Goal: Task Accomplishment & Management: Complete application form

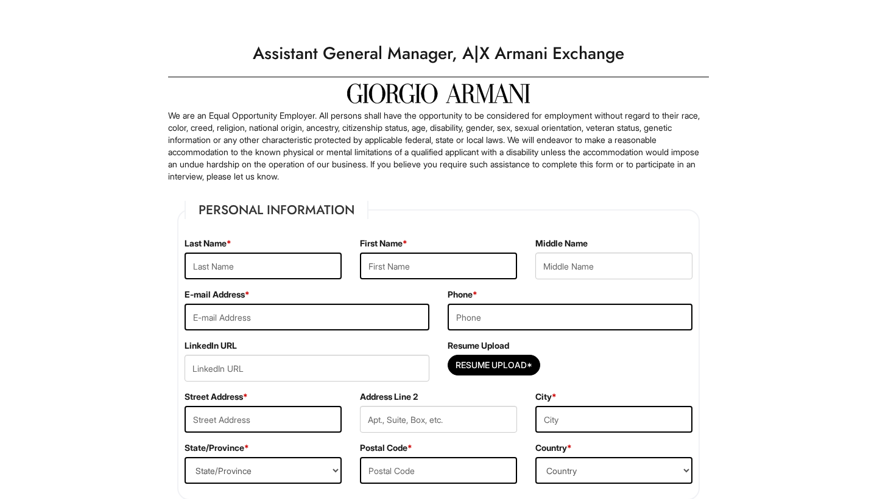
click at [297, 244] on div "Last Name *" at bounding box center [262, 263] width 175 height 51
type input "[PERSON_NAME]"
type input "[EMAIL_ADDRESS][DOMAIN_NAME]"
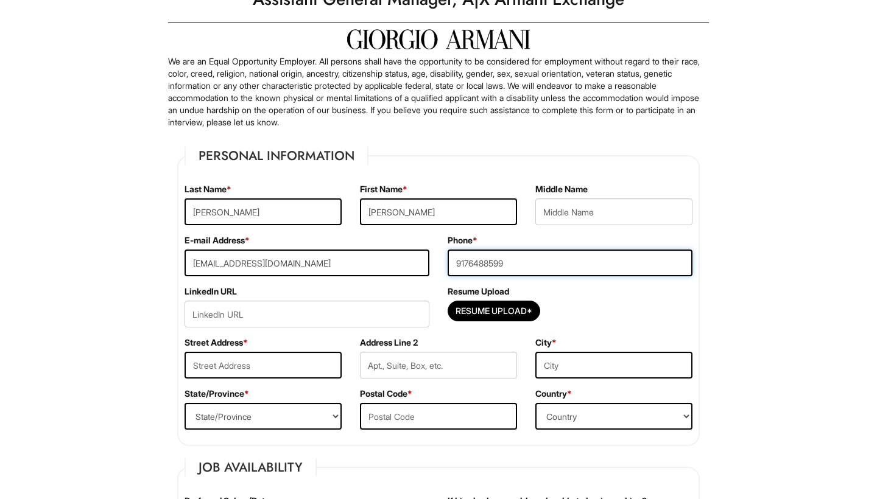
scroll to position [69, 0]
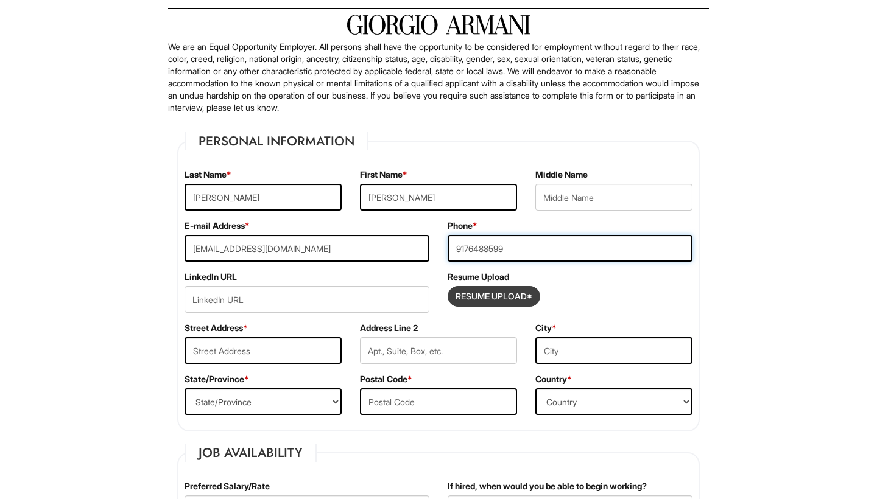
type input "9176488599"
click at [518, 295] on input "Resume Upload*" at bounding box center [493, 296] width 91 height 19
type input "C:\fakepath\VBrunoResume2025 (3).pdf"
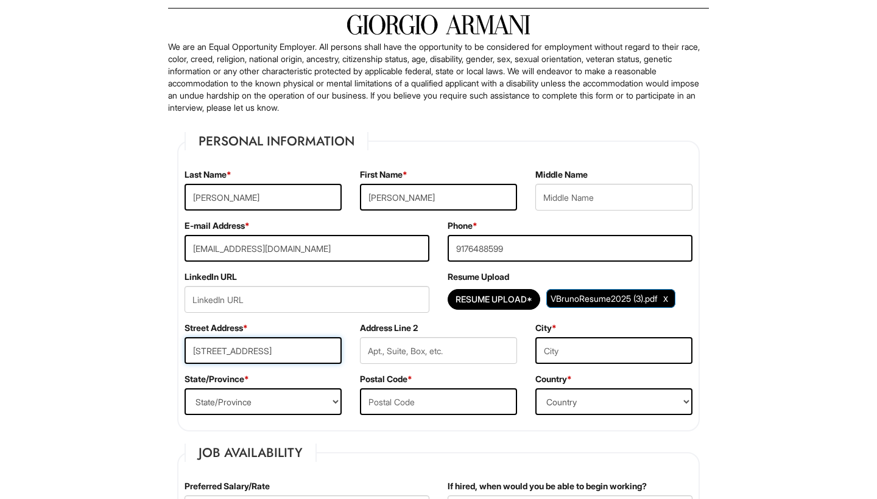
type input "[STREET_ADDRESS]"
type input "Kissimme"
select select "FL"
type input "34743"
select select "[GEOGRAPHIC_DATA]"
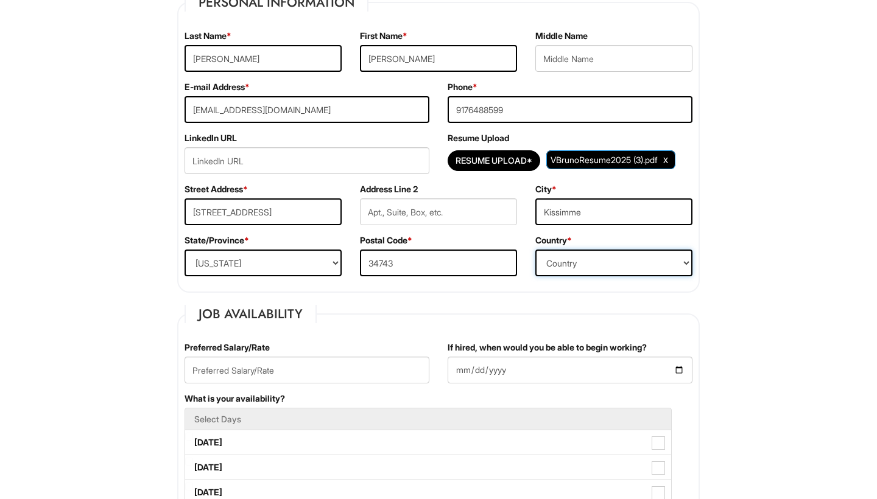
scroll to position [232, 0]
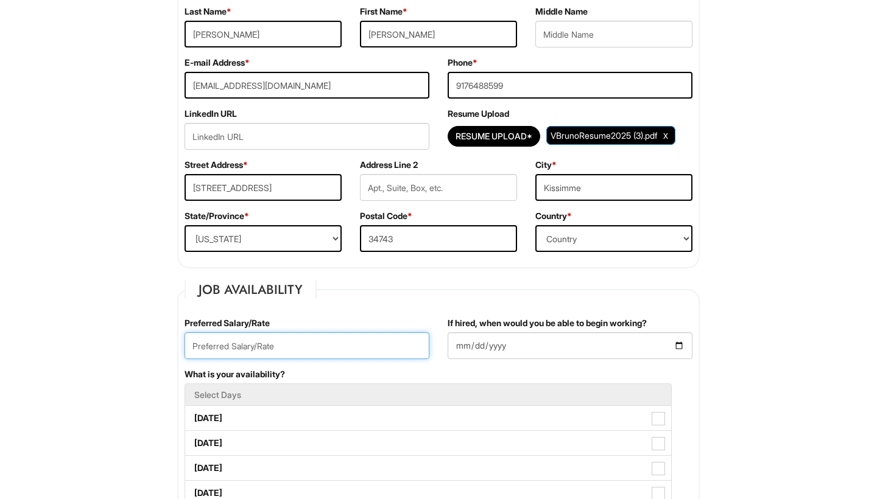
click at [352, 340] on input "text" at bounding box center [307, 346] width 245 height 27
type input "60,000"
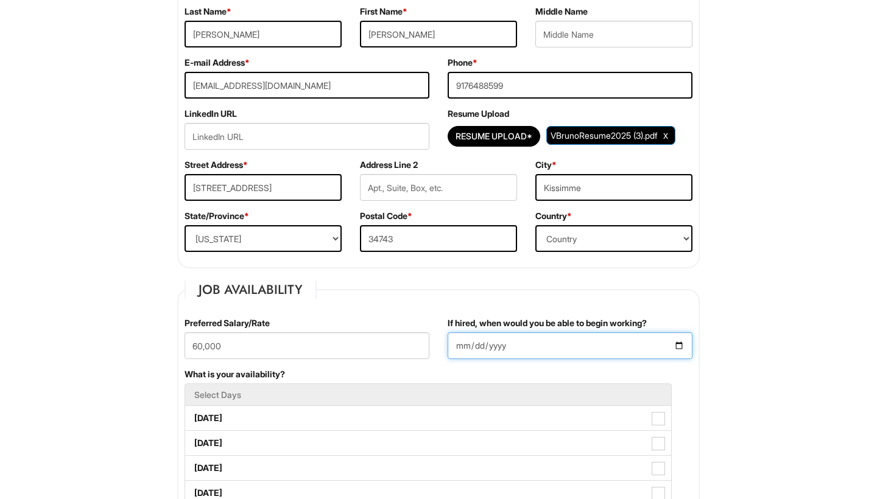
click at [468, 348] on input "If hired, when would you be able to begin working?" at bounding box center [570, 346] width 245 height 27
type input "[DATE]"
click at [585, 372] on div "What is your availability? Select Days [DATE] [DATE] [DATE] [DATE] [DATE] [DATE…" at bounding box center [438, 480] width 526 height 225
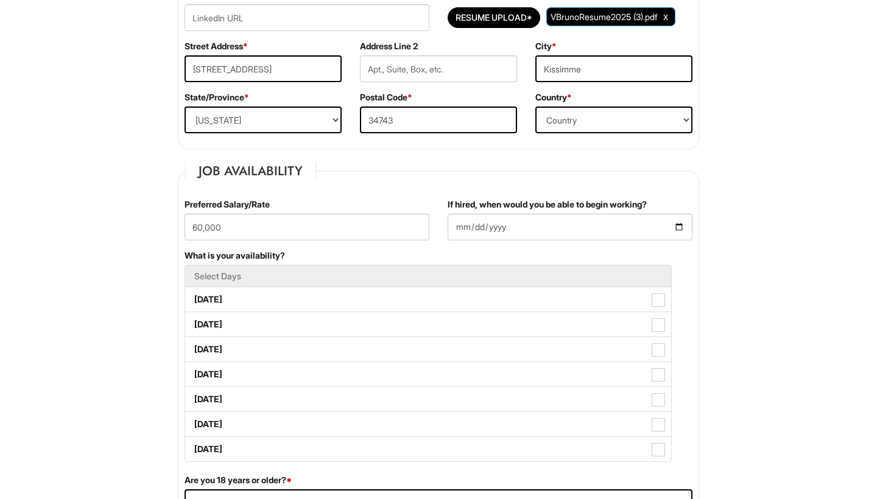
scroll to position [362, 0]
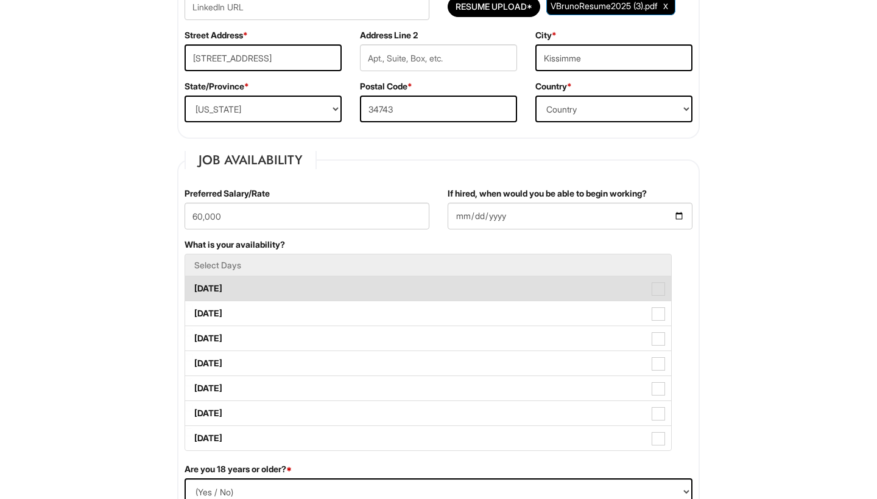
click at [258, 291] on label "[DATE]" at bounding box center [428, 288] width 486 height 24
click at [193, 287] on Available_Monday "[DATE]" at bounding box center [189, 283] width 8 height 8
checkbox Available_Monday "true"
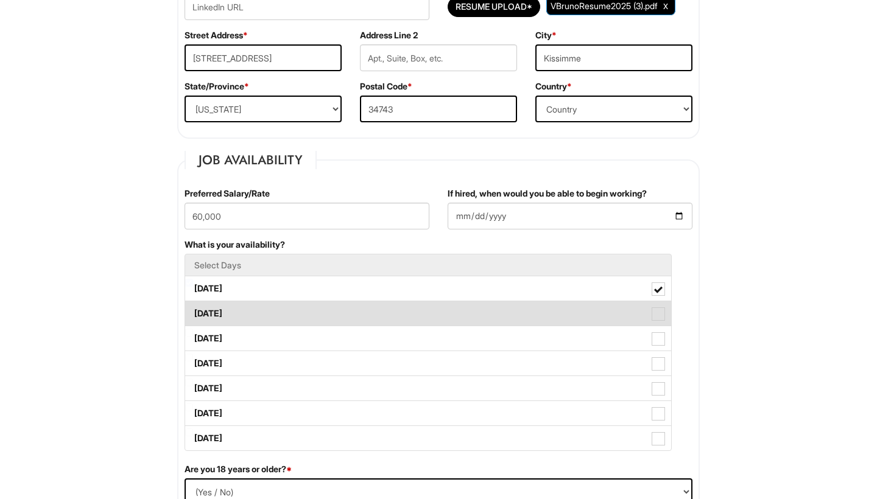
click at [255, 314] on label "[DATE]" at bounding box center [428, 313] width 486 height 24
click at [193, 312] on Available_Tuesday "[DATE]" at bounding box center [189, 308] width 8 height 8
checkbox Available_Tuesday "true"
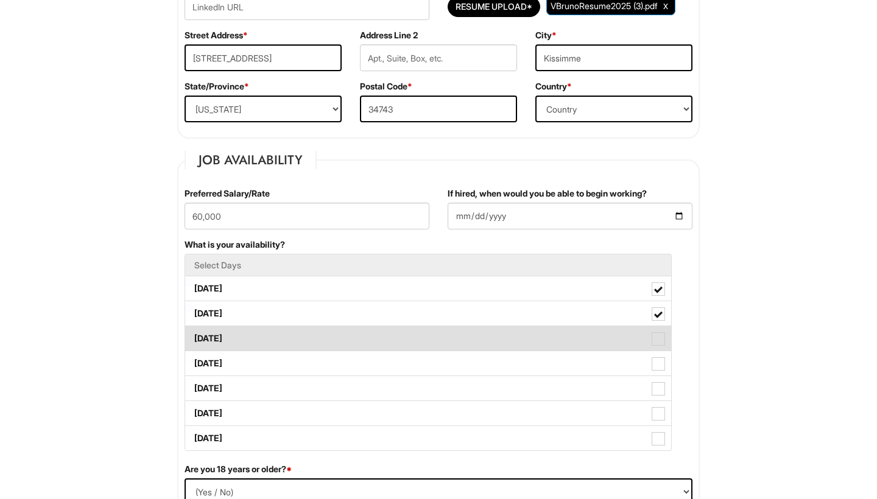
click at [255, 340] on label "[DATE]" at bounding box center [428, 338] width 486 height 24
click at [193, 337] on Available_Wednesday "[DATE]" at bounding box center [189, 333] width 8 height 8
checkbox Available_Wednesday "true"
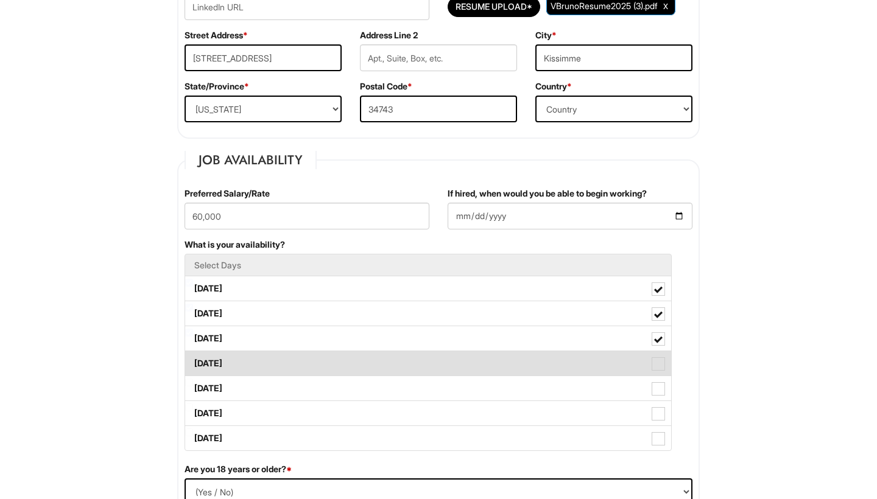
click at [255, 365] on label "[DATE]" at bounding box center [428, 363] width 486 height 24
click at [193, 362] on Available_Thursday "[DATE]" at bounding box center [189, 358] width 8 height 8
checkbox Available_Thursday "true"
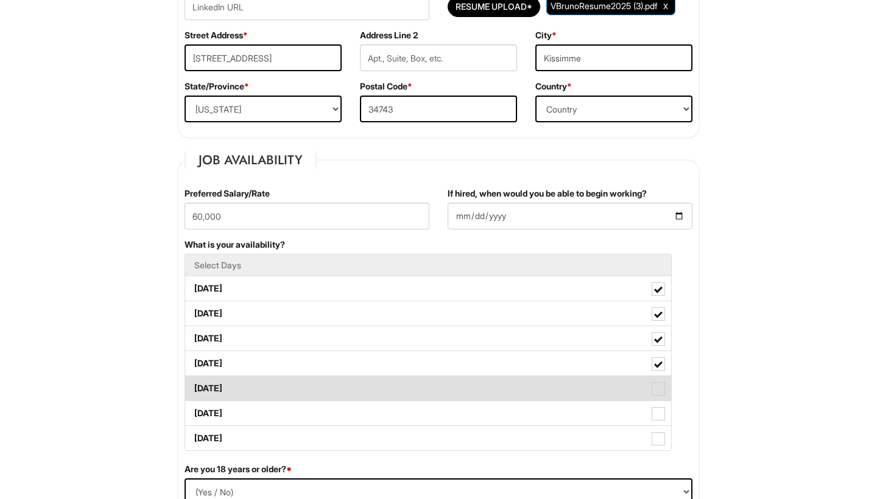
click at [255, 387] on label "[DATE]" at bounding box center [428, 388] width 486 height 24
click at [193, 387] on Available_Friday "[DATE]" at bounding box center [189, 383] width 8 height 8
checkbox Available_Friday "true"
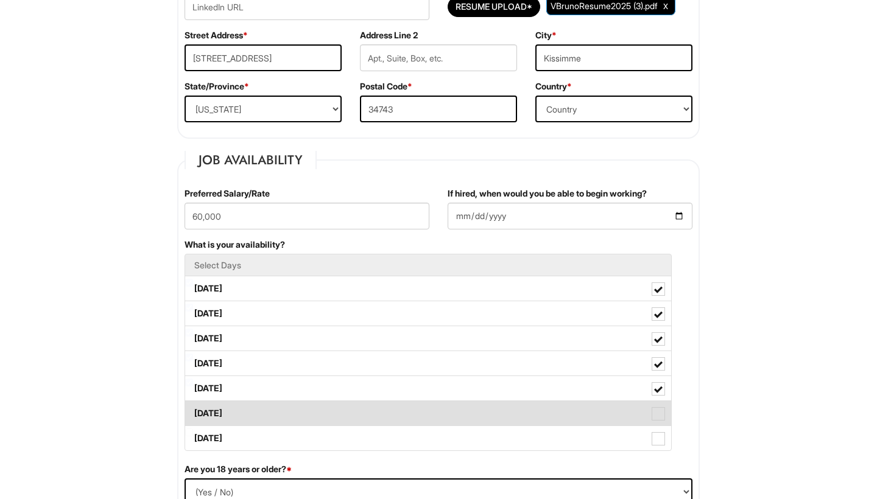
click at [255, 414] on label "[DATE]" at bounding box center [428, 413] width 486 height 24
click at [193, 412] on Available_Saturday "[DATE]" at bounding box center [189, 408] width 8 height 8
checkbox Available_Saturday "true"
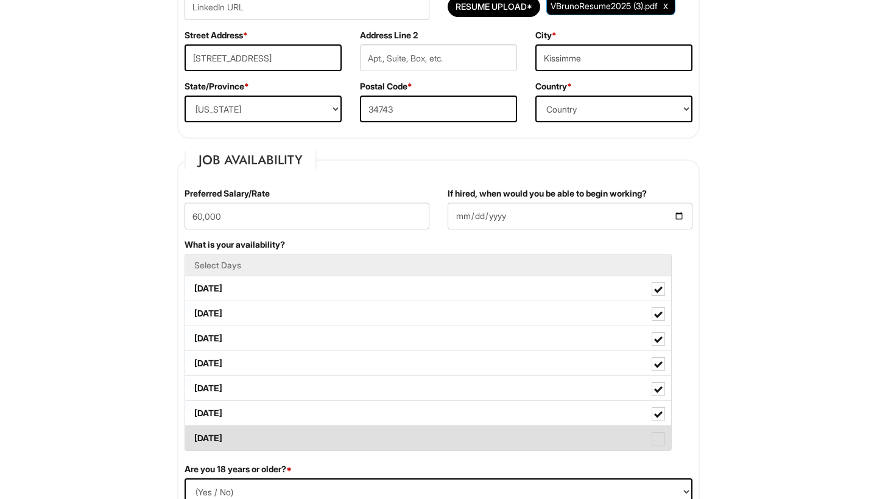
click at [255, 440] on label "[DATE]" at bounding box center [428, 438] width 486 height 24
click at [193, 437] on Available_Sunday "[DATE]" at bounding box center [189, 433] width 8 height 8
checkbox Available_Sunday "true"
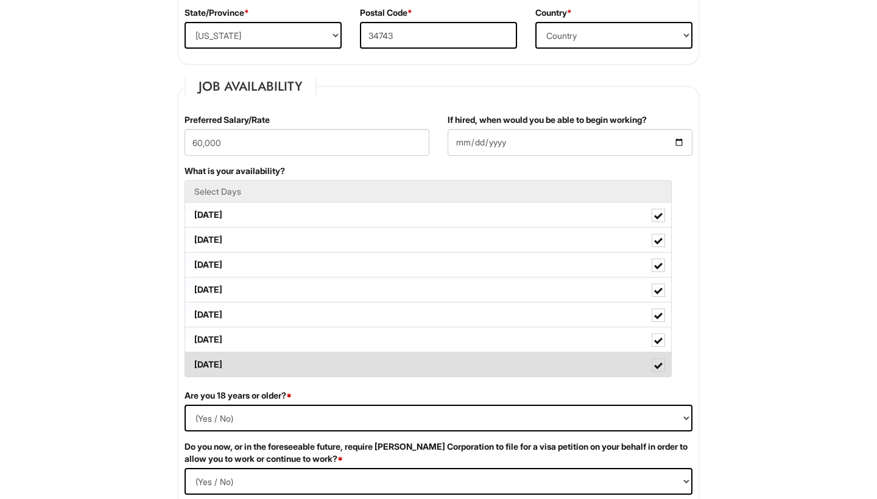
scroll to position [452, 0]
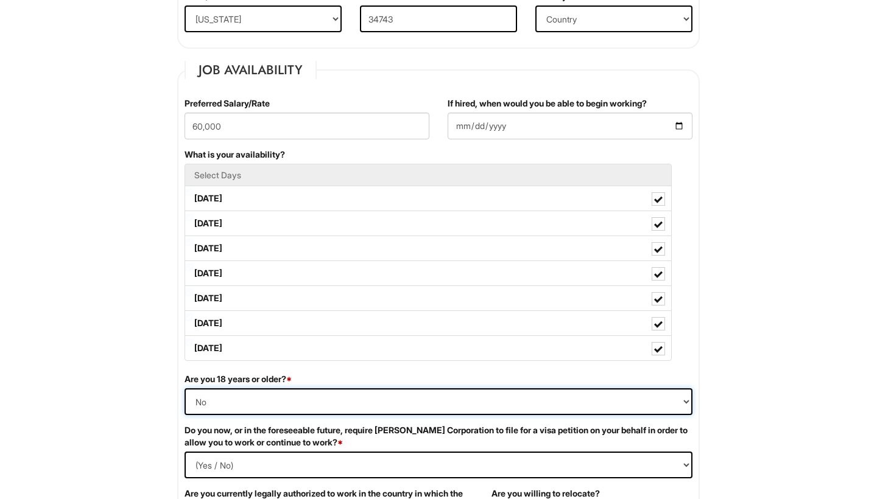
select select "Yes"
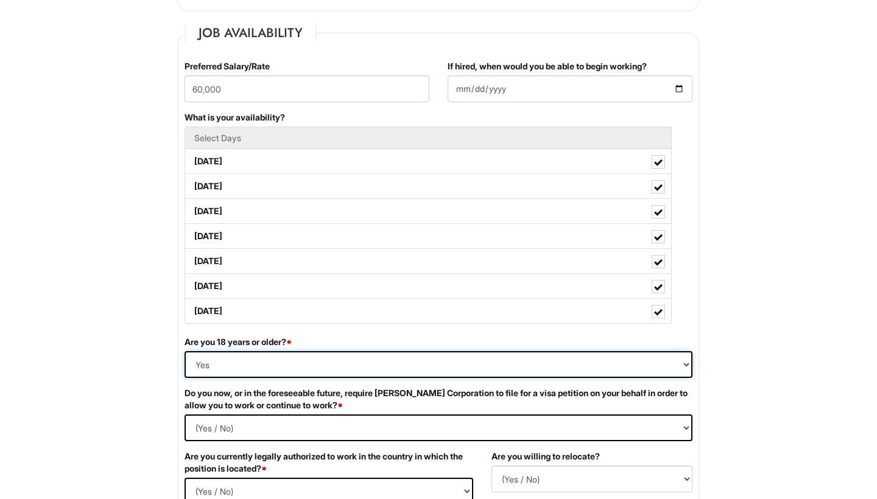
scroll to position [512, 0]
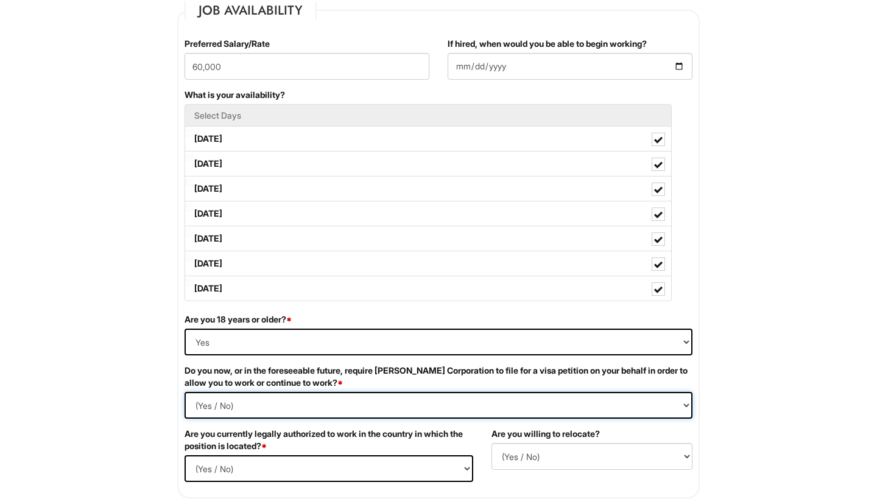
select Required "No"
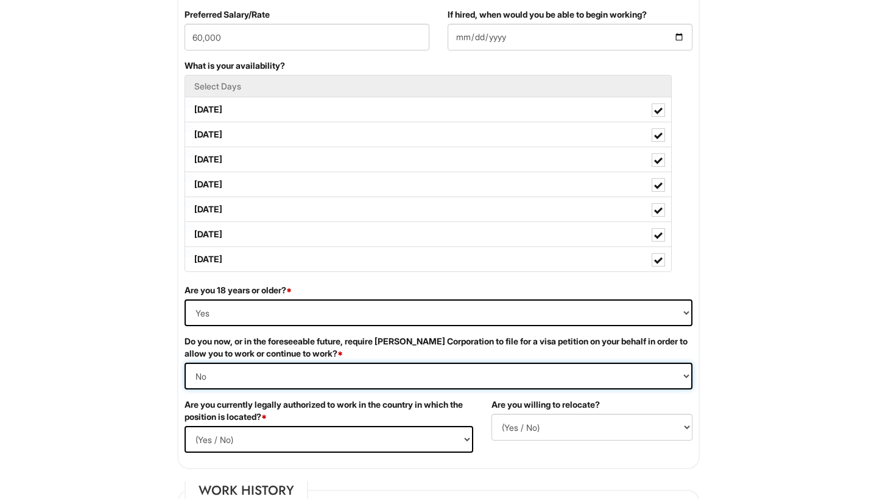
scroll to position [544, 0]
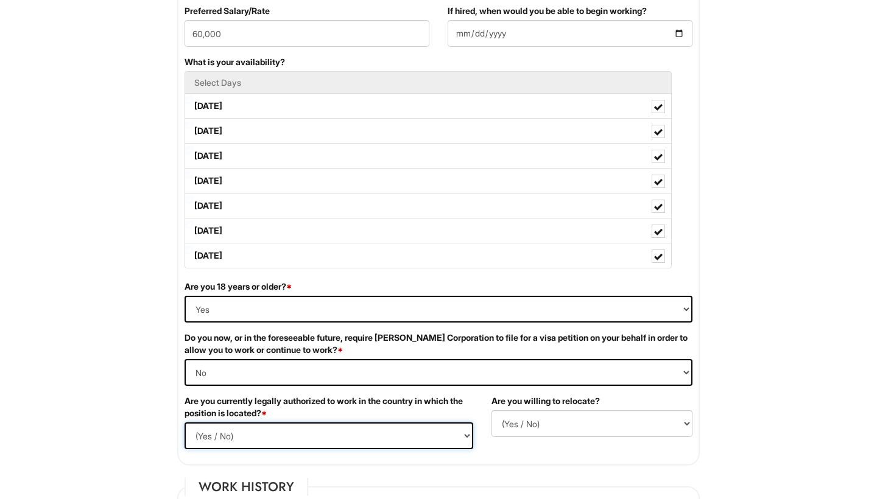
select select "Yes"
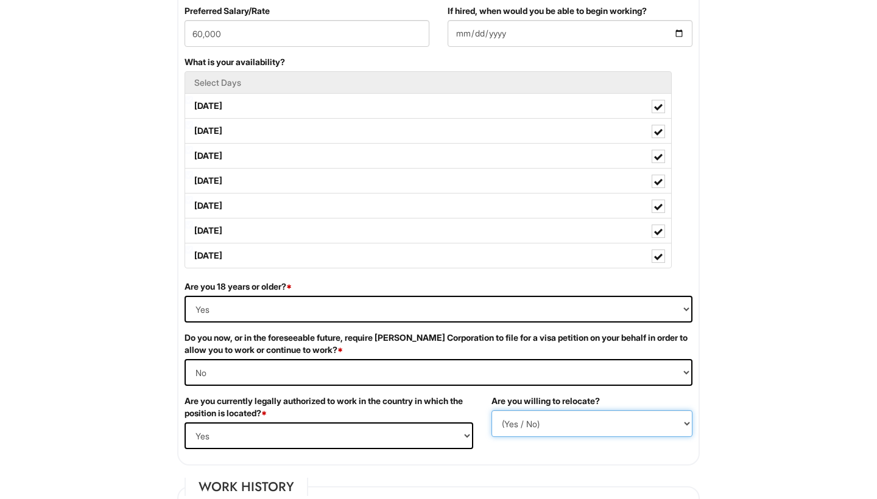
select select "Y"
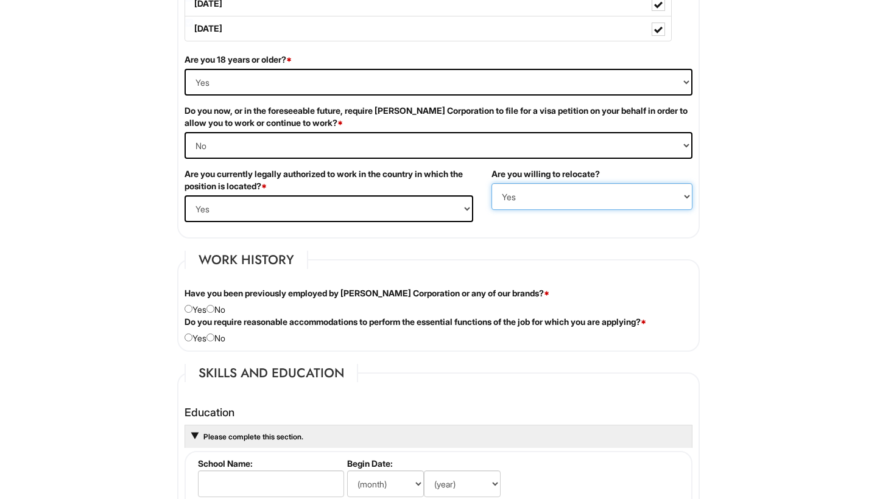
scroll to position [773, 0]
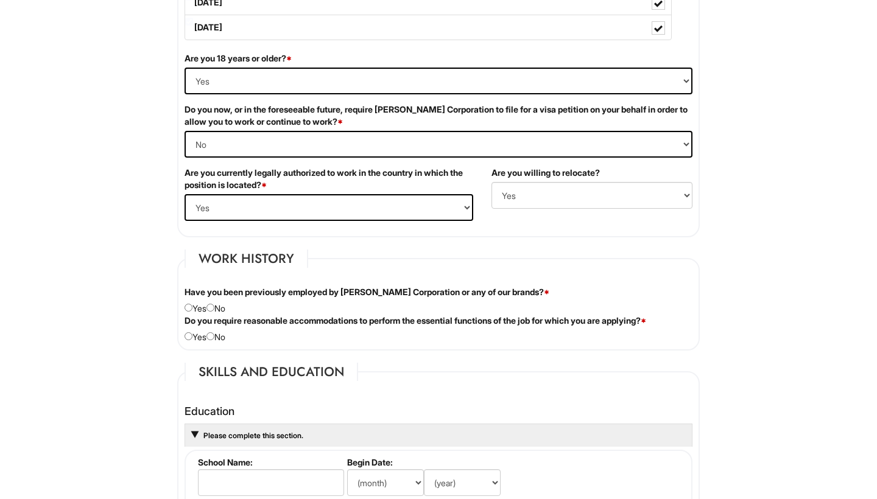
click at [218, 308] on div "Have you been previously employed by [PERSON_NAME] Corporation or any of our br…" at bounding box center [438, 300] width 526 height 29
click at [214, 308] on input "radio" at bounding box center [210, 308] width 8 height 8
radio input "true"
click at [214, 336] on input "radio" at bounding box center [210, 337] width 8 height 8
radio input "true"
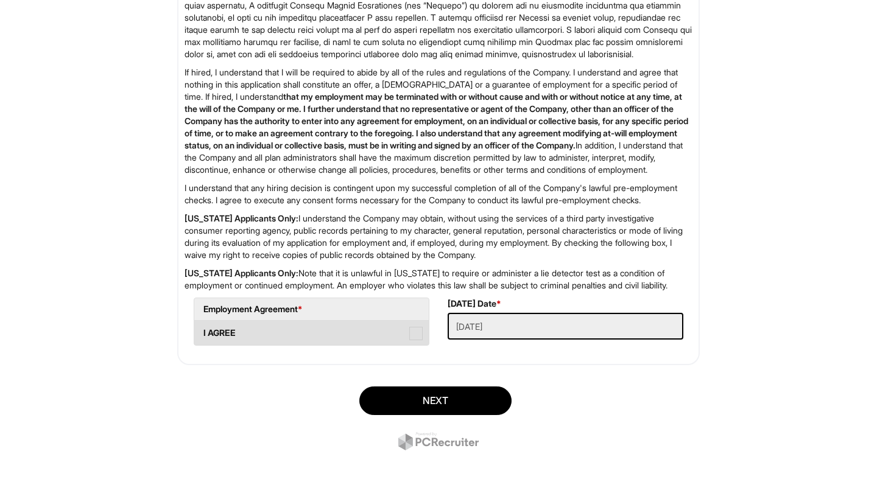
scroll to position [1923, 0]
click at [221, 331] on label "I AGREE" at bounding box center [311, 333] width 234 height 24
click at [202, 331] on AGREE "I AGREE" at bounding box center [198, 327] width 8 height 8
checkbox AGREE "true"
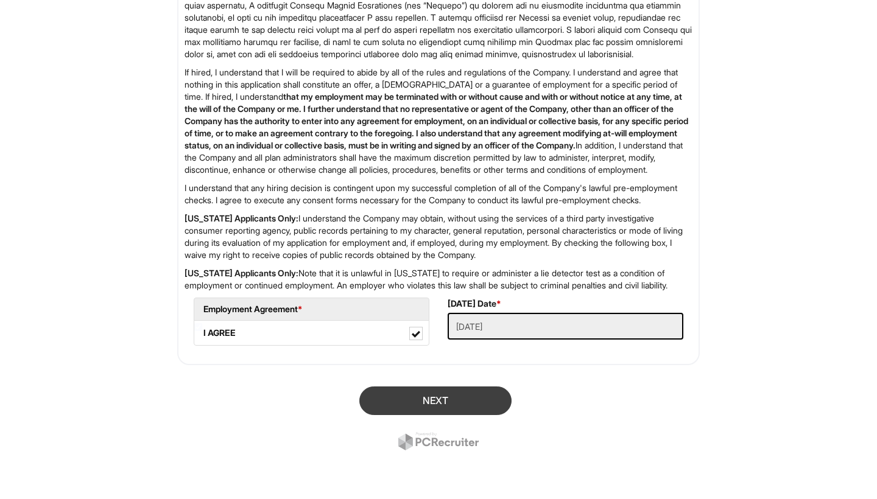
click at [432, 409] on button "Next" at bounding box center [435, 401] width 152 height 29
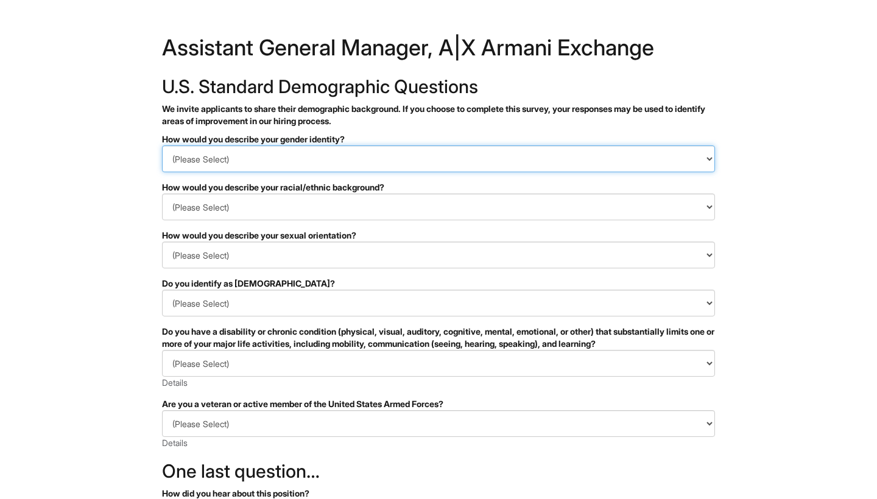
select select "Man"
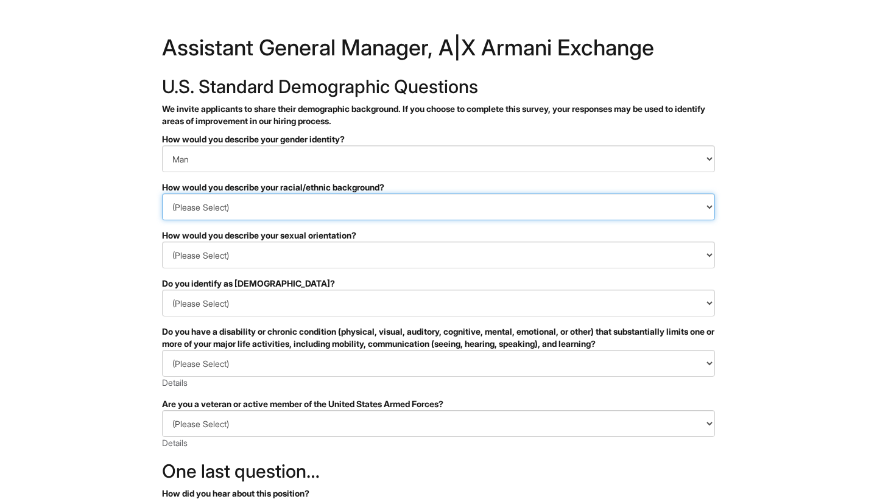
select select "Hispanic, Latinx or of Spanish Origin"
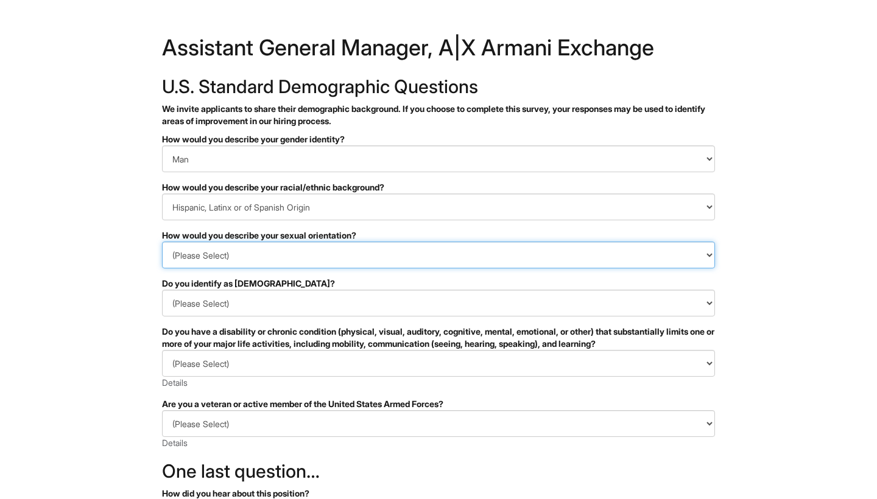
select select "Heterosexual"
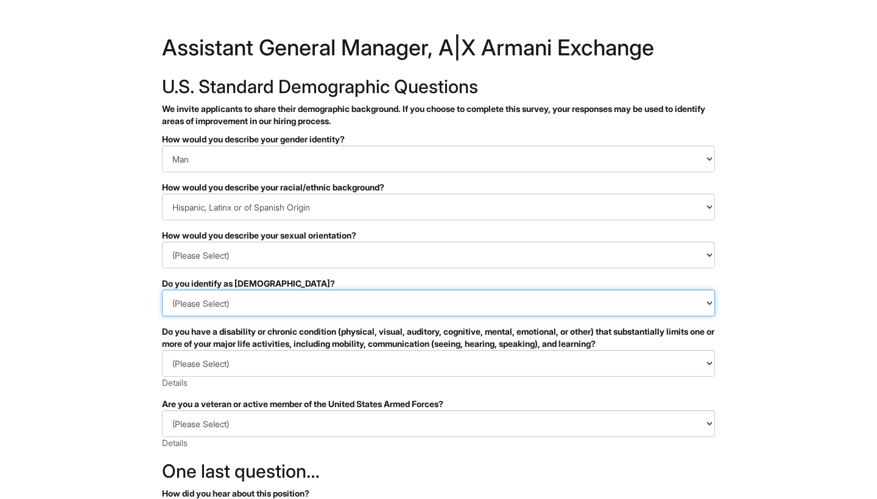
select select "No"
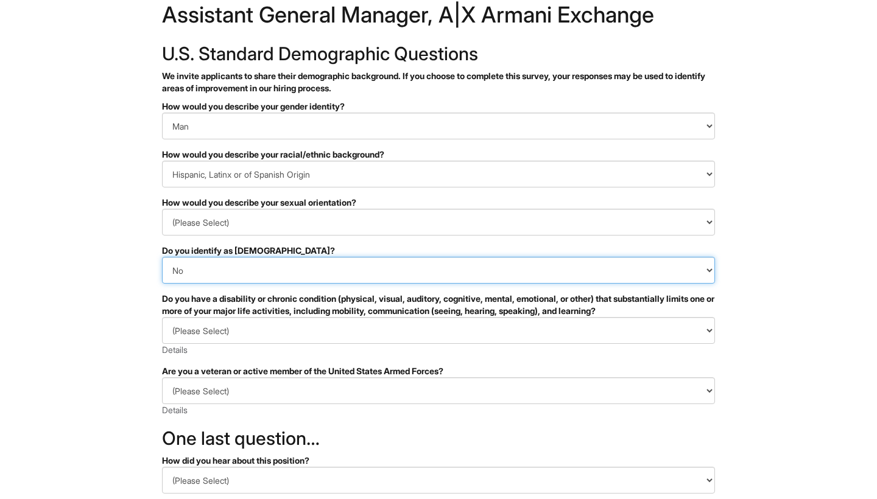
scroll to position [35, 0]
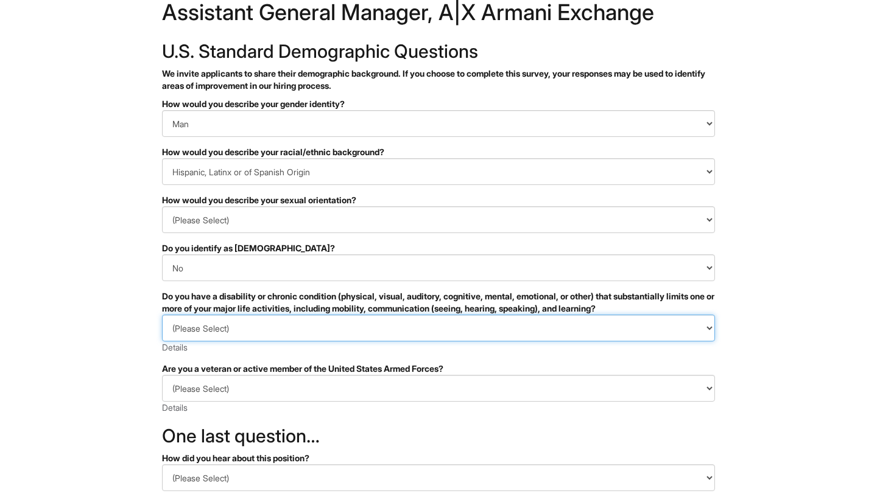
select select "NO, I DON'T HAVE A DISABILITY"
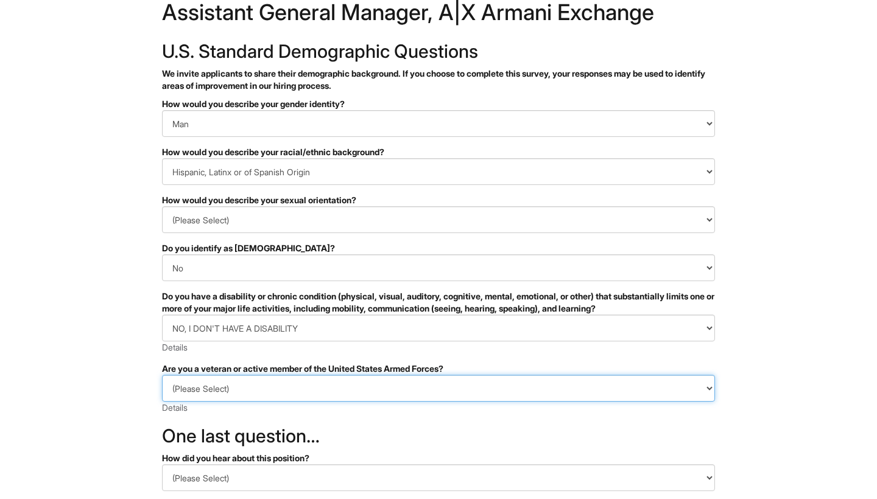
select select "I AM NOT A PROTECTED VETERAN"
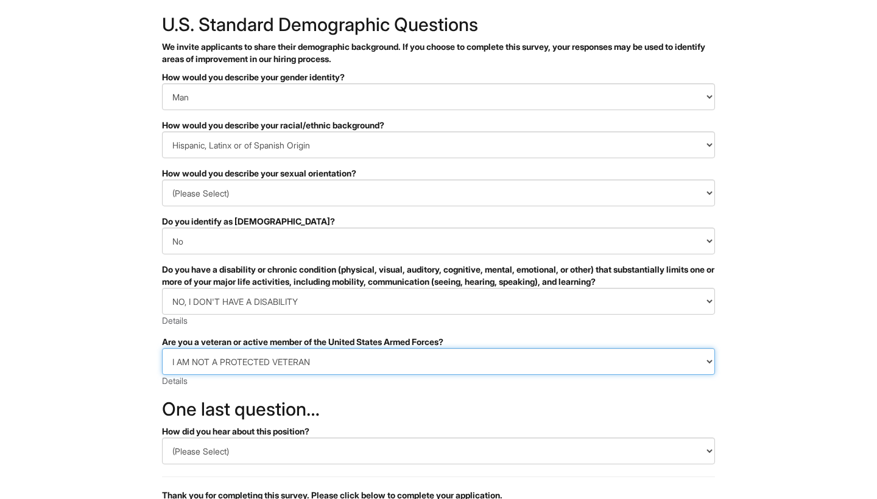
scroll to position [97, 0]
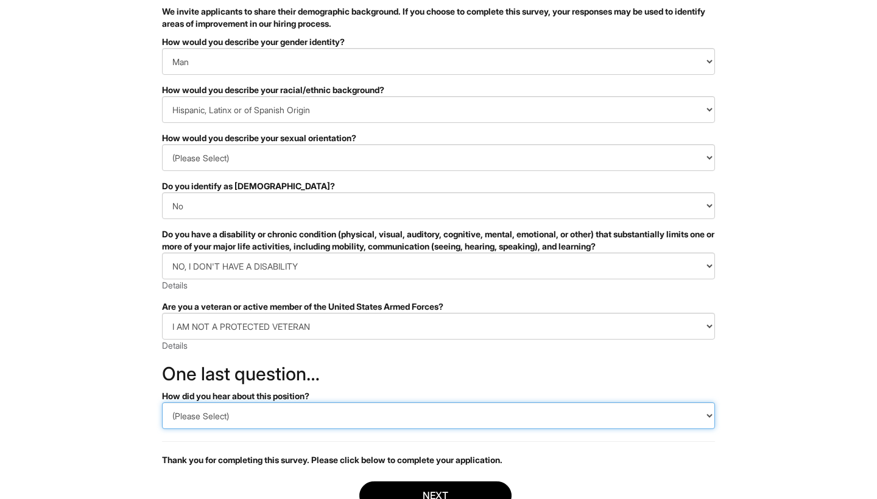
select select "Indeed"
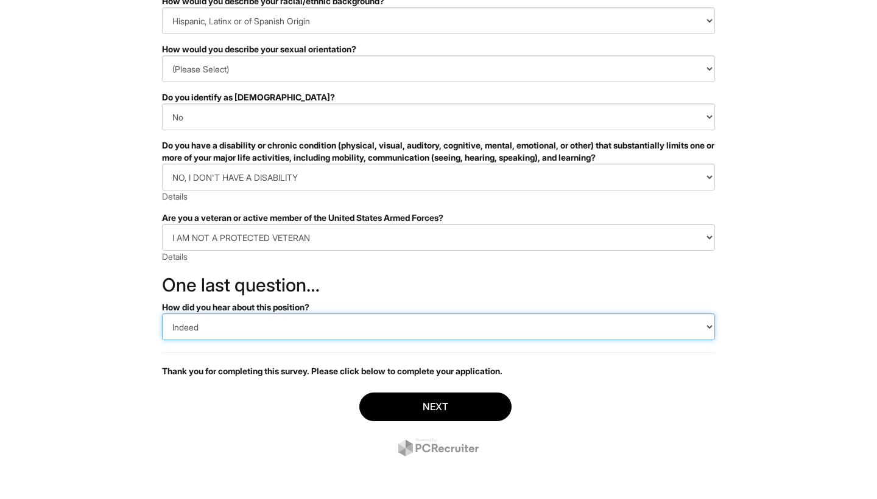
scroll to position [186, 0]
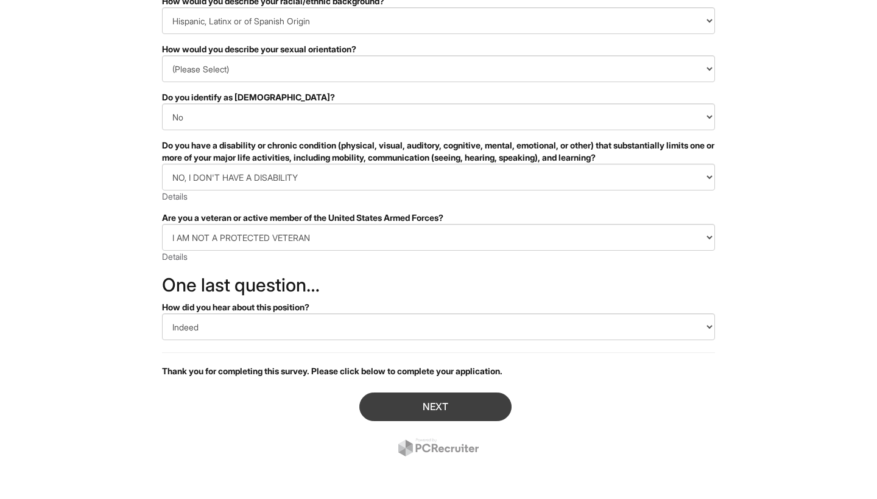
click at [403, 407] on button "Next" at bounding box center [435, 407] width 152 height 29
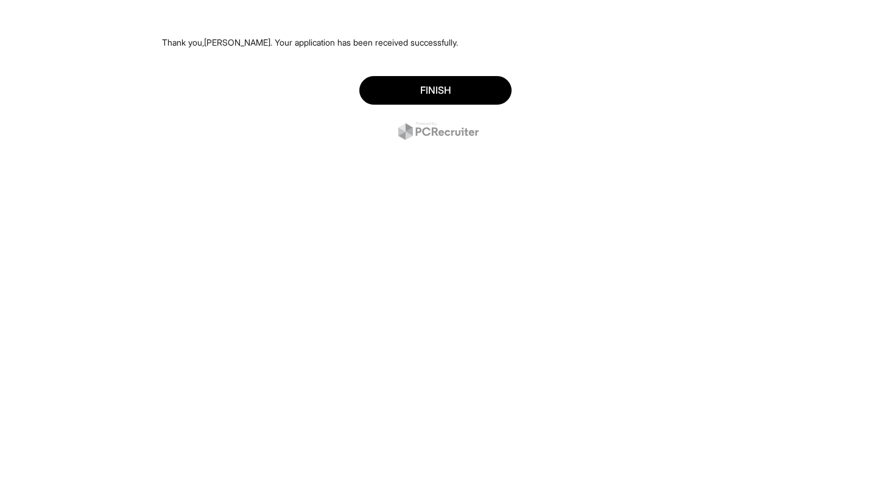
click at [450, 74] on div "Finish" at bounding box center [438, 109] width 553 height 85
click at [441, 90] on button "Finish" at bounding box center [435, 90] width 152 height 29
